Goal: Check status: Check status

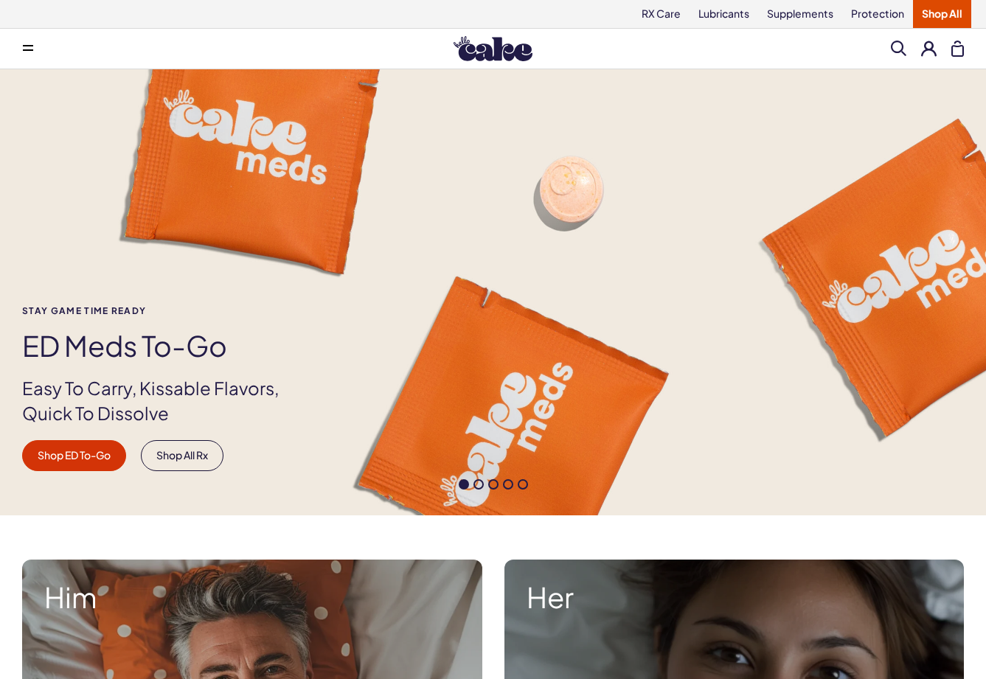
click at [923, 50] on button at bounding box center [928, 48] width 15 height 15
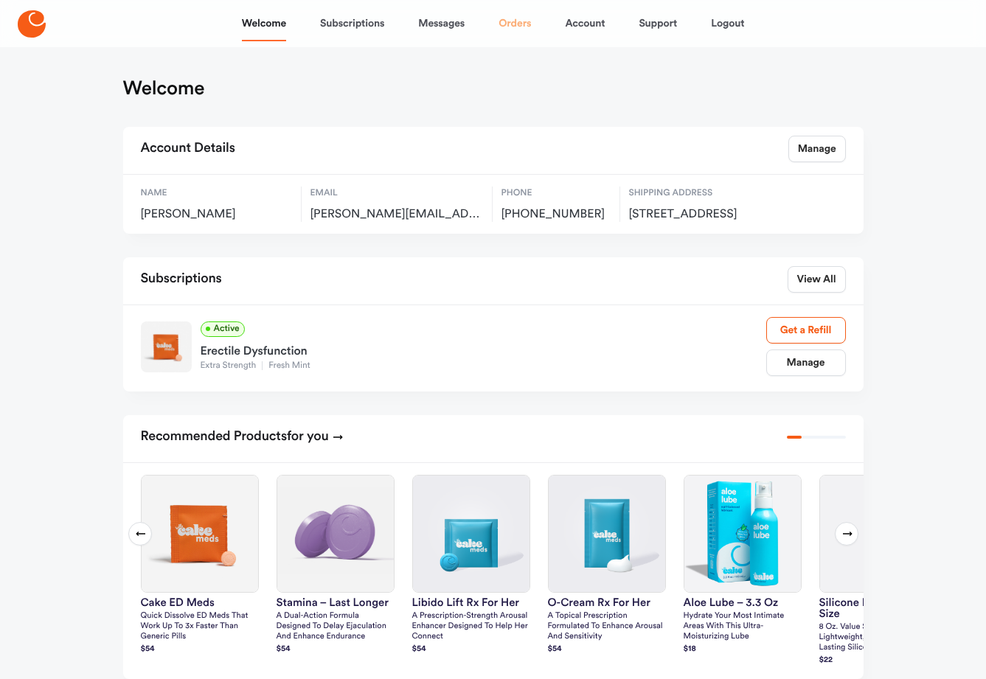
click at [510, 23] on link "Orders" at bounding box center [515, 23] width 32 height 35
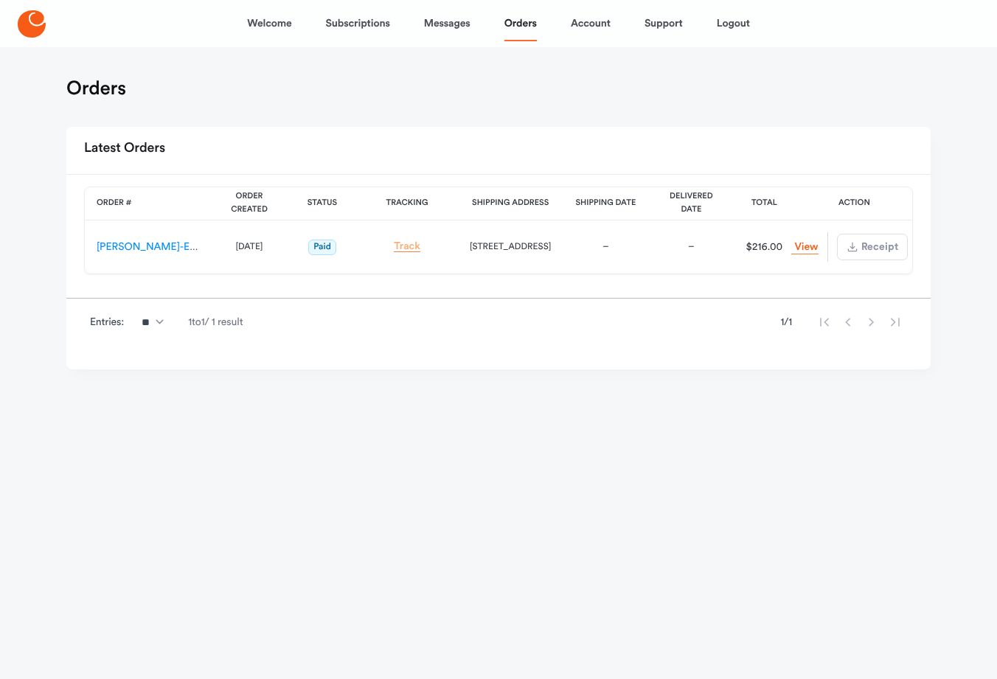
click at [403, 246] on link "Track" at bounding box center [407, 246] width 27 height 11
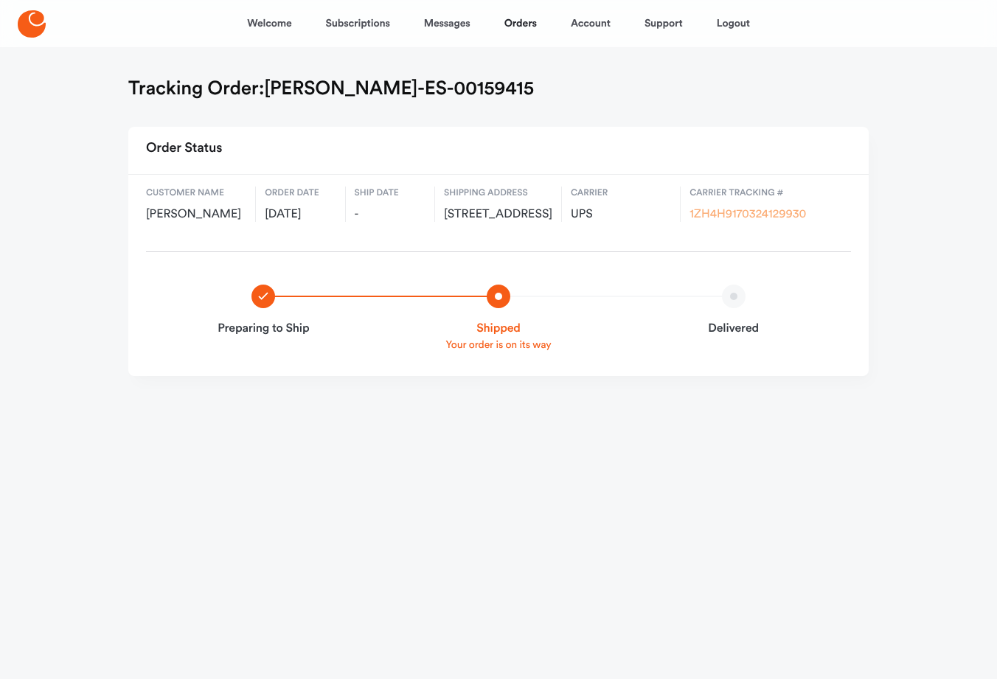
click at [715, 214] on link "1ZH4H9170324129930" at bounding box center [748, 215] width 117 height 12
